Goal: Task Accomplishment & Management: Manage account settings

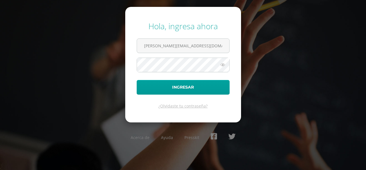
type input "[PERSON_NAME][EMAIL_ADDRESS][DOMAIN_NAME]"
click at [137, 80] on button "Ingresar" at bounding box center [183, 87] width 93 height 15
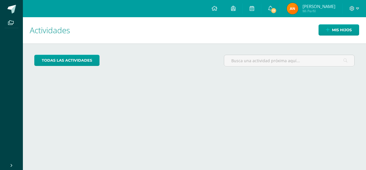
click at [184, 97] on div "Actividades Mis hijos todas las Actividades No tienes actividades Échale un vis…" at bounding box center [195, 93] width 348 height 152
click at [14, 23] on span at bounding box center [11, 23] width 13 height 8
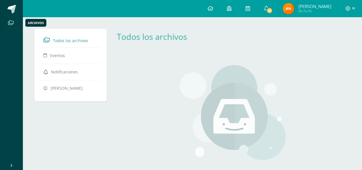
click at [12, 23] on icon at bounding box center [11, 22] width 6 height 5
click at [74, 88] on span "Rebeca Hernández" at bounding box center [67, 87] width 32 height 5
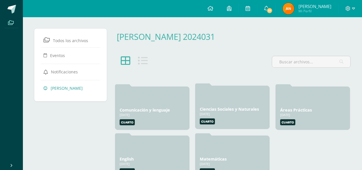
click at [211, 102] on div at bounding box center [232, 97] width 65 height 14
click at [213, 113] on div "31 Ene, 2025" at bounding box center [232, 114] width 65 height 4
click at [208, 112] on div "31 Ene, 2025" at bounding box center [232, 114] width 65 height 4
click at [212, 121] on label "Cuarto" at bounding box center [207, 121] width 15 height 6
click at [233, 109] on link "Ciencias Sociales y Naturales" at bounding box center [229, 108] width 59 height 5
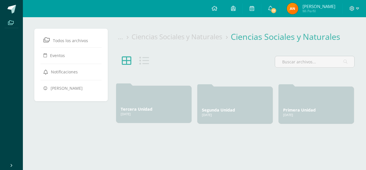
click at [127, 110] on link "Tercera Unidad" at bounding box center [137, 108] width 32 height 5
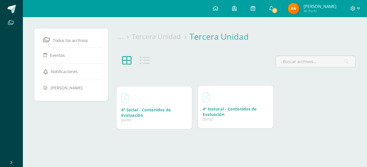
click at [243, 110] on link "4° Natural - Contenidos de Evaluación" at bounding box center [230, 111] width 54 height 11
